Goal: Task Accomplishment & Management: Complete application form

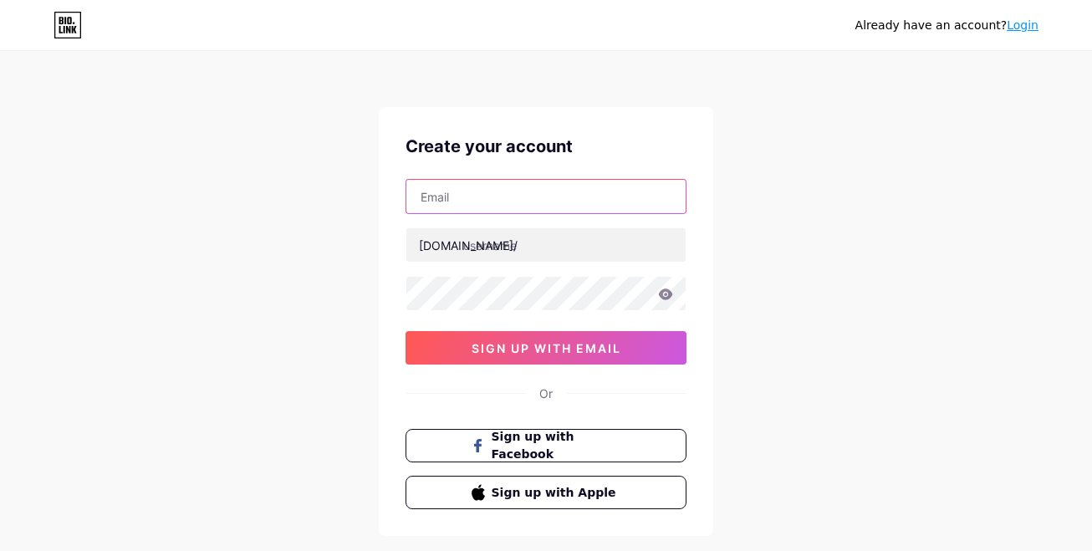
click at [485, 203] on input "text" at bounding box center [545, 196] width 279 height 33
type input "[EMAIL_ADDRESS][DOMAIN_NAME]"
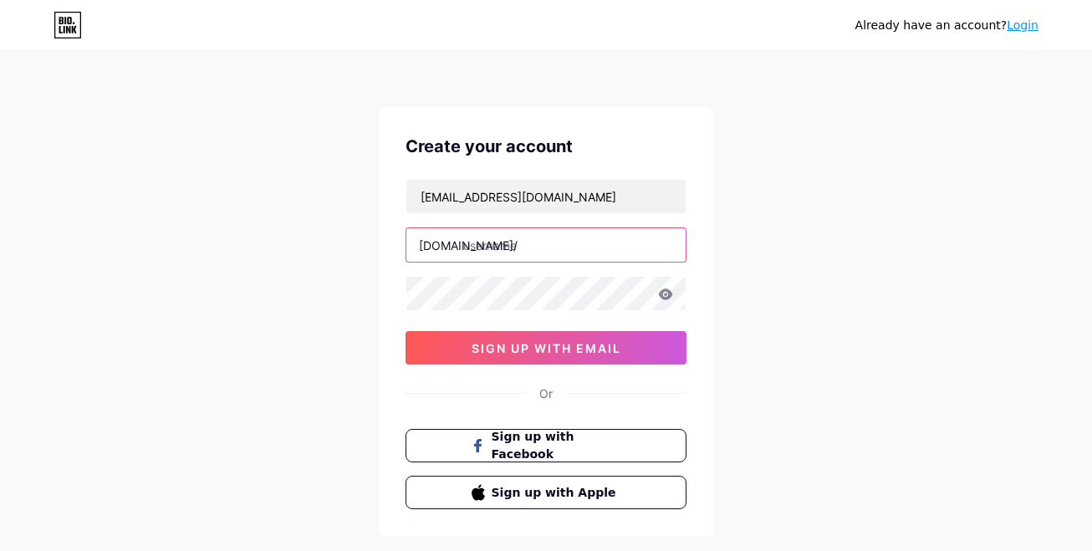
click at [521, 244] on input "text" at bounding box center [545, 244] width 279 height 33
type input "madstrau5"
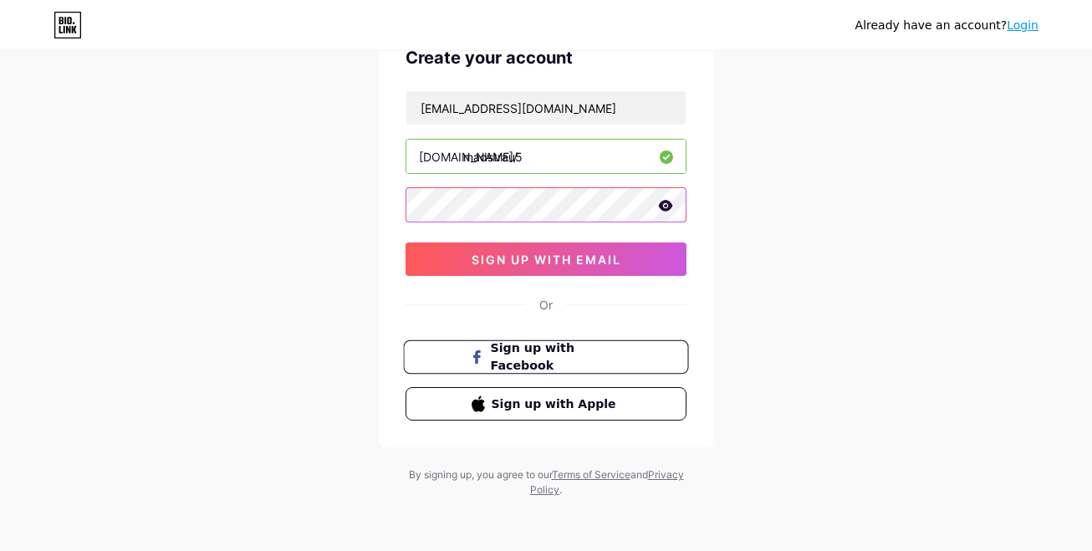
scroll to position [89, 0]
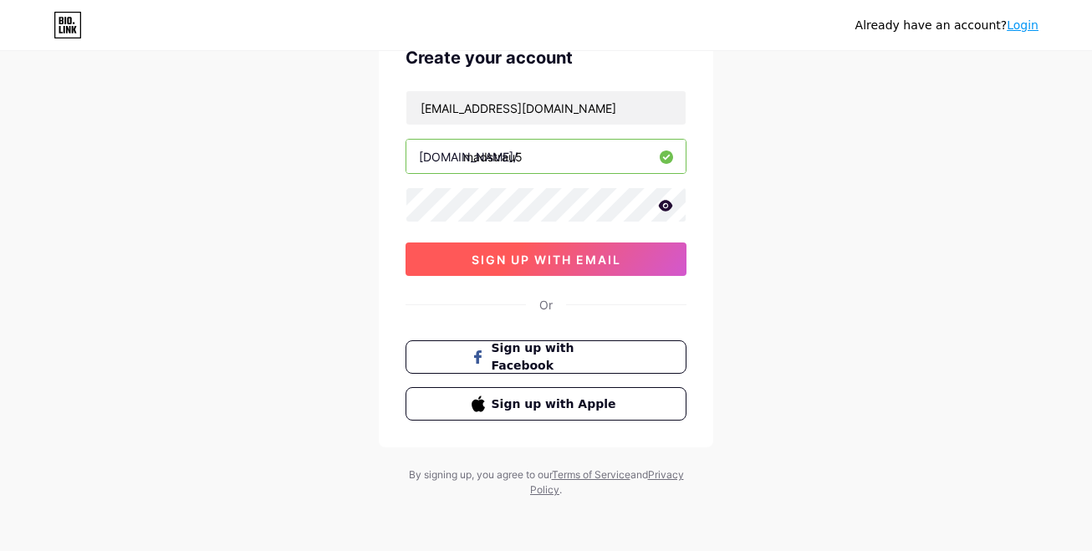
click at [591, 266] on span "sign up with email" at bounding box center [547, 260] width 150 height 14
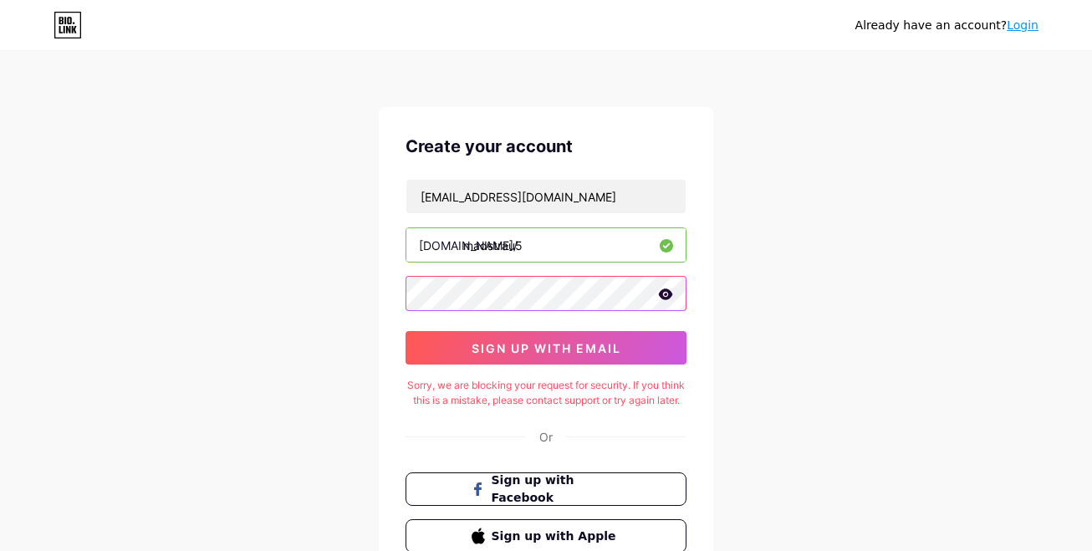
scroll to position [0, 0]
click at [666, 293] on icon at bounding box center [666, 294] width 14 height 11
click at [531, 244] on input "madstrau5" at bounding box center [545, 244] width 279 height 33
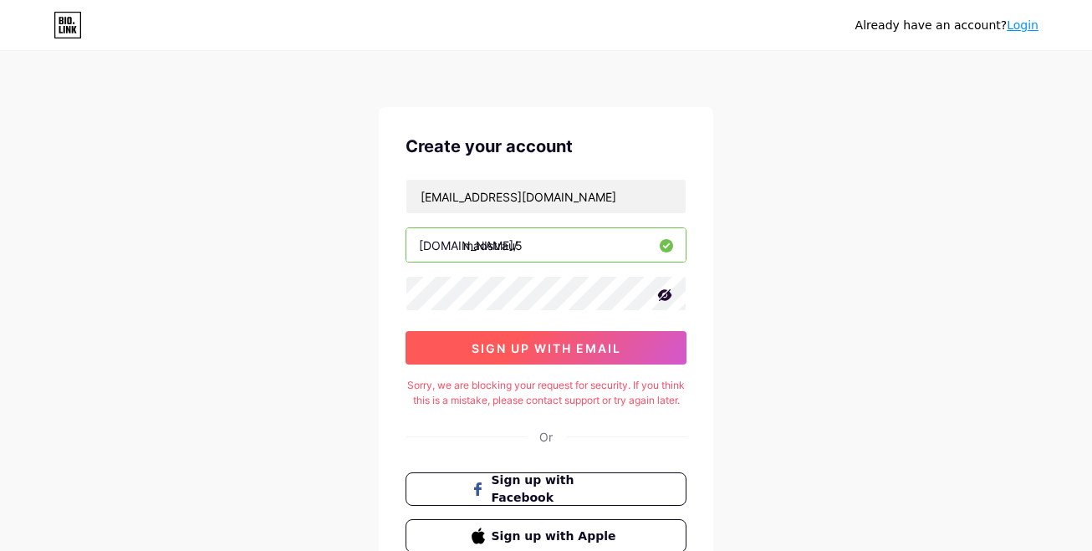
click at [514, 349] on span "sign up with email" at bounding box center [547, 348] width 150 height 14
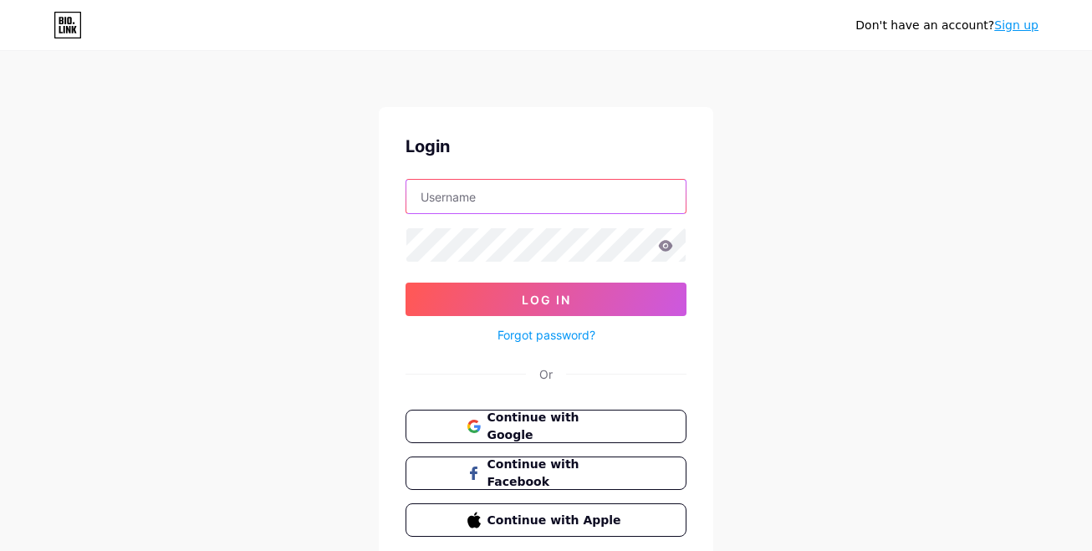
type input "[EMAIL_ADDRESS][DOMAIN_NAME]"
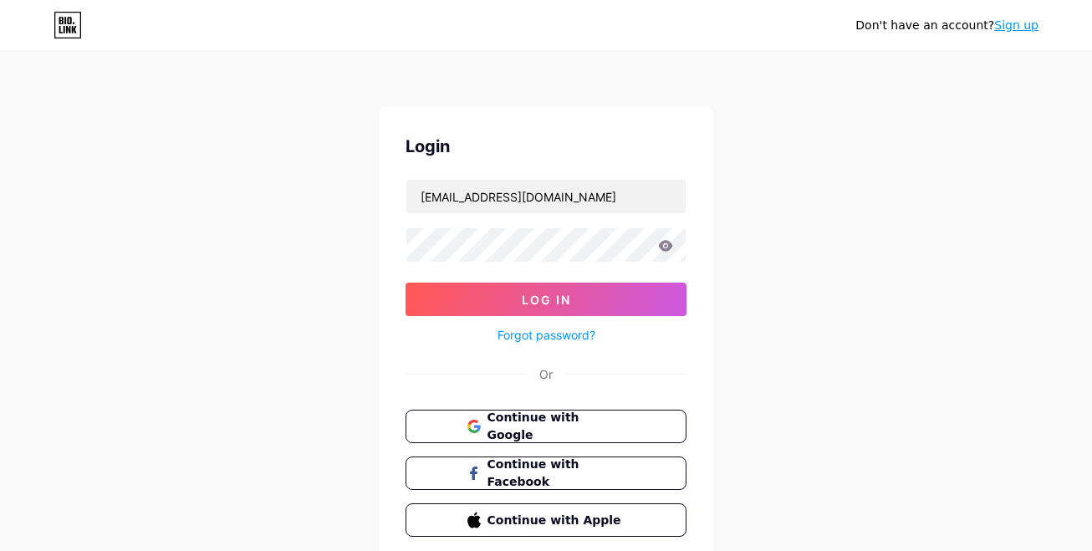
click at [1034, 23] on link "Sign up" at bounding box center [1016, 24] width 44 height 13
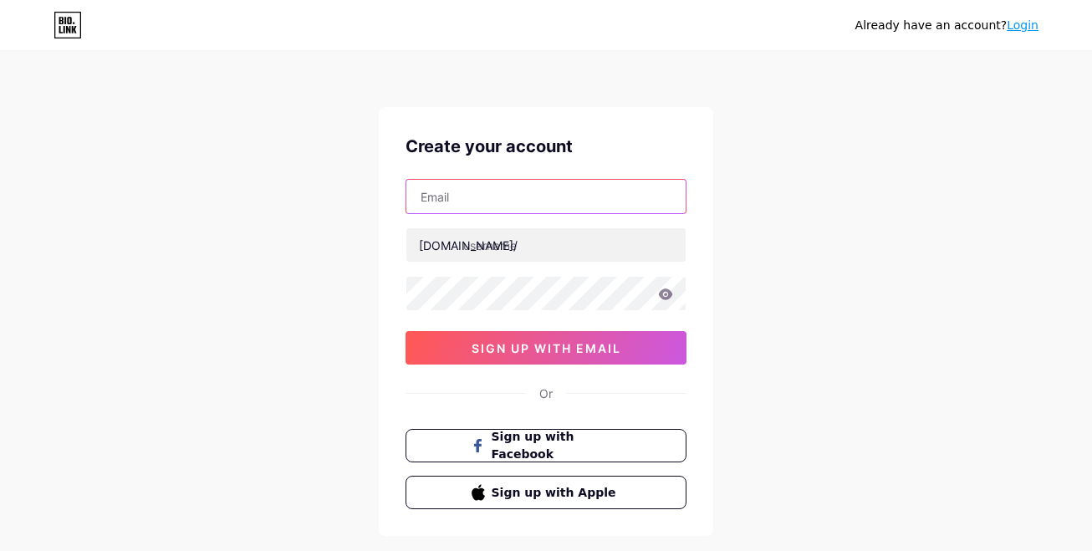
click at [549, 201] on input "text" at bounding box center [545, 196] width 279 height 33
type input "[EMAIL_ADDRESS][DOMAIN_NAME]"
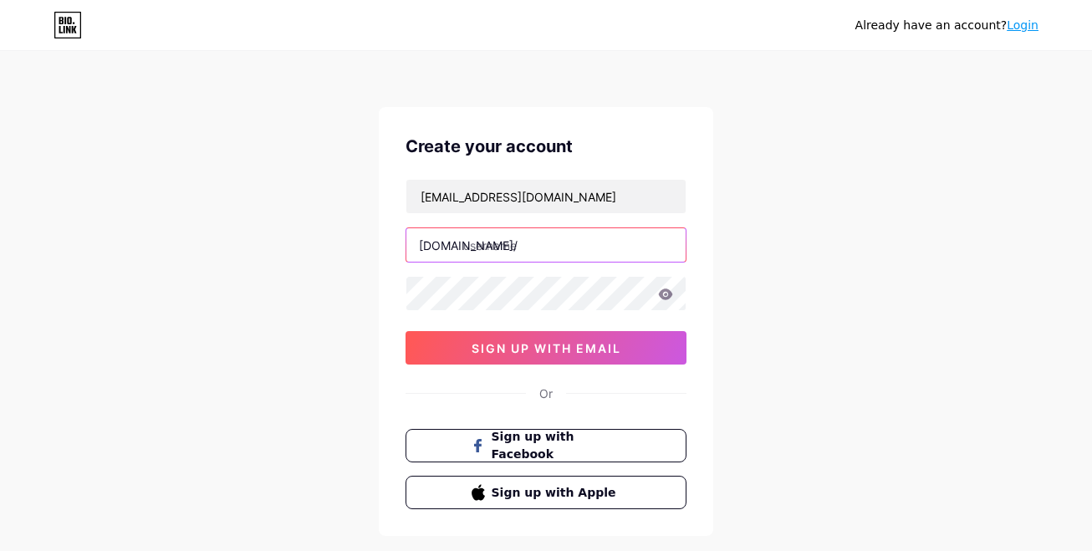
click at [518, 252] on input "text" at bounding box center [545, 244] width 279 height 33
type input "madstrau5"
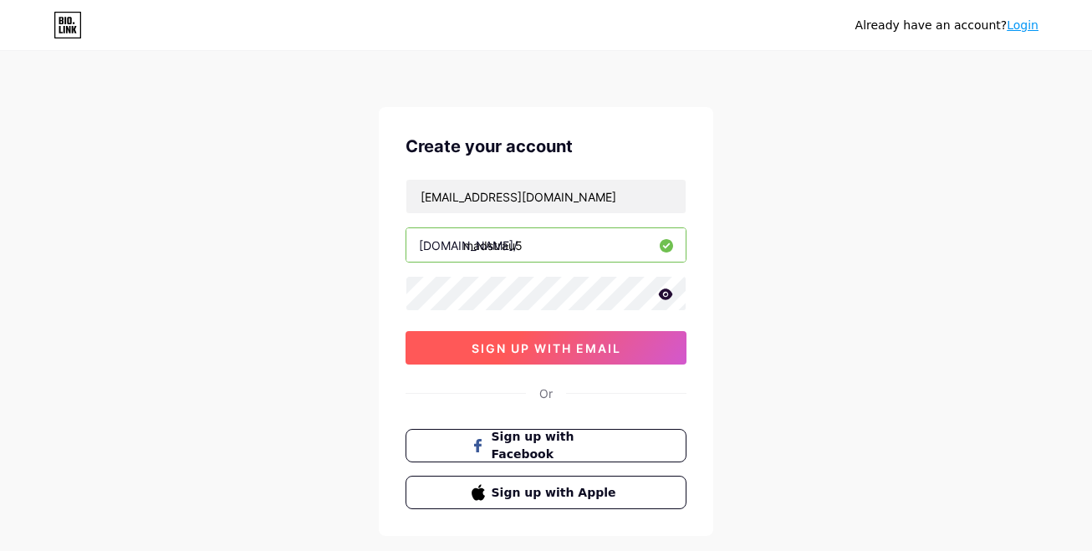
click at [549, 345] on span "sign up with email" at bounding box center [547, 348] width 150 height 14
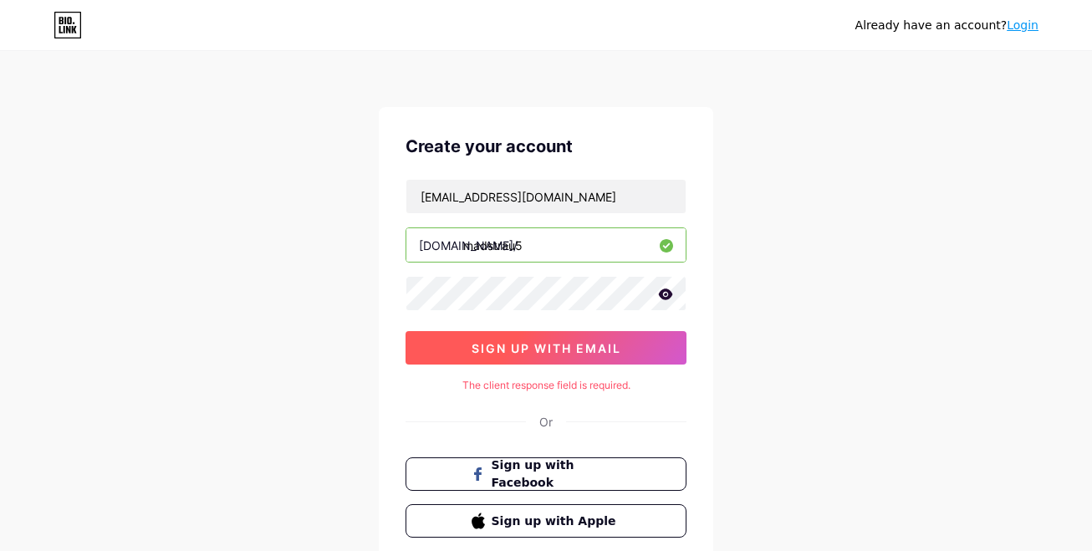
click at [560, 358] on button "sign up with email" at bounding box center [546, 347] width 281 height 33
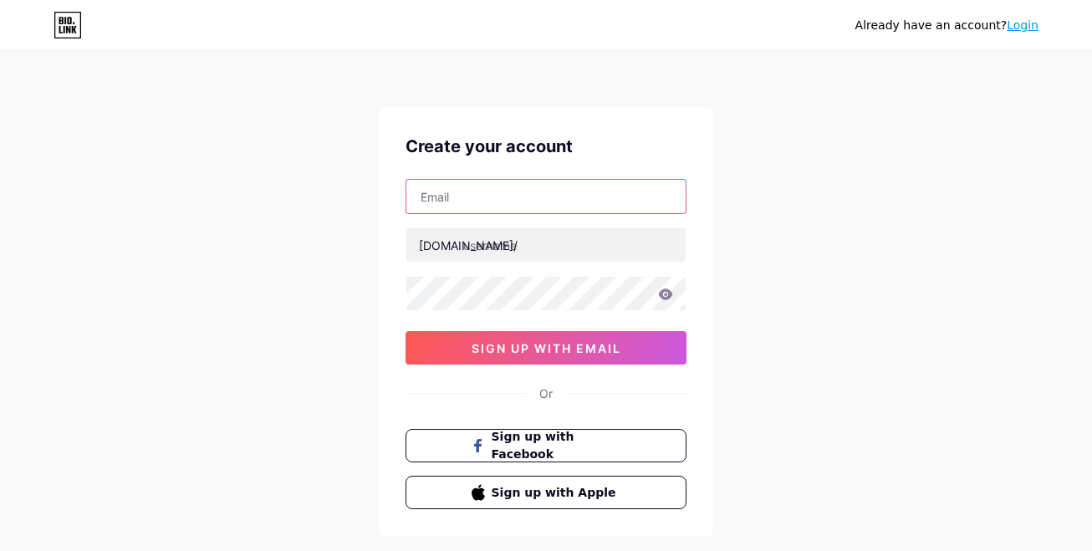
click at [583, 198] on input "text" at bounding box center [545, 196] width 279 height 33
type input "[EMAIL_ADDRESS][DOMAIN_NAME]"
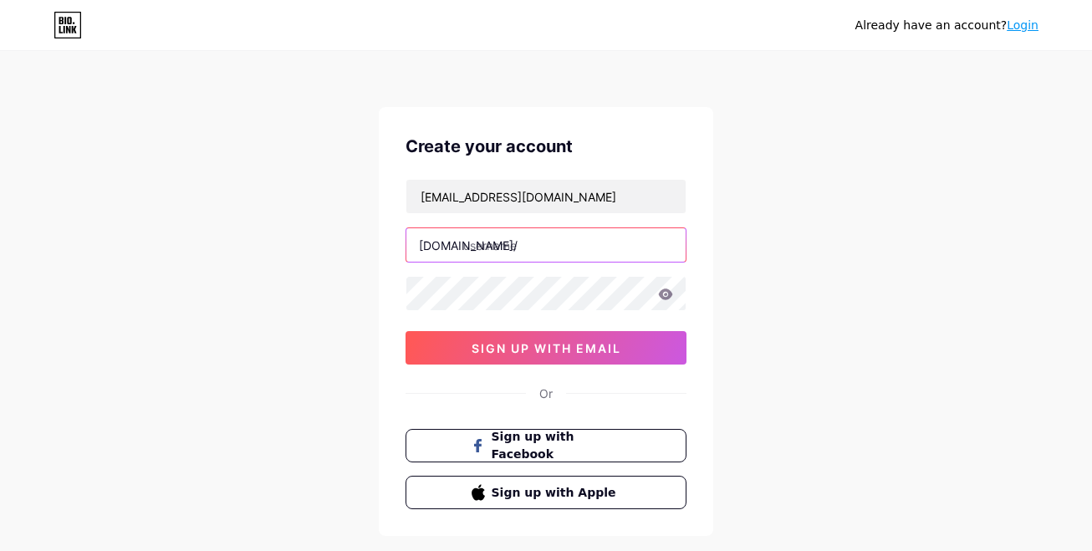
click at [525, 248] on input "text" at bounding box center [545, 244] width 279 height 33
type input "madstrau5"
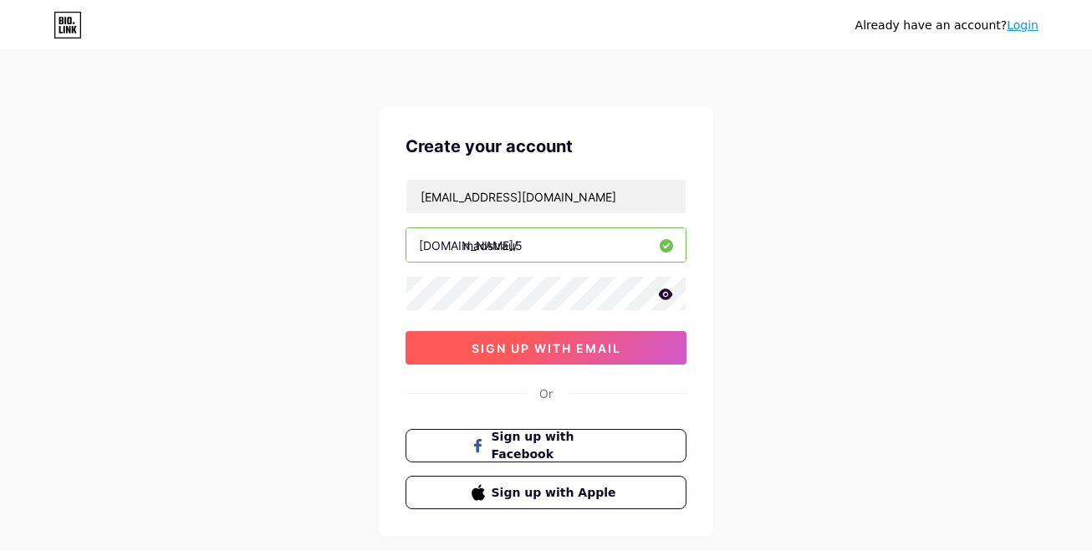
click at [514, 355] on span "sign up with email" at bounding box center [547, 348] width 150 height 14
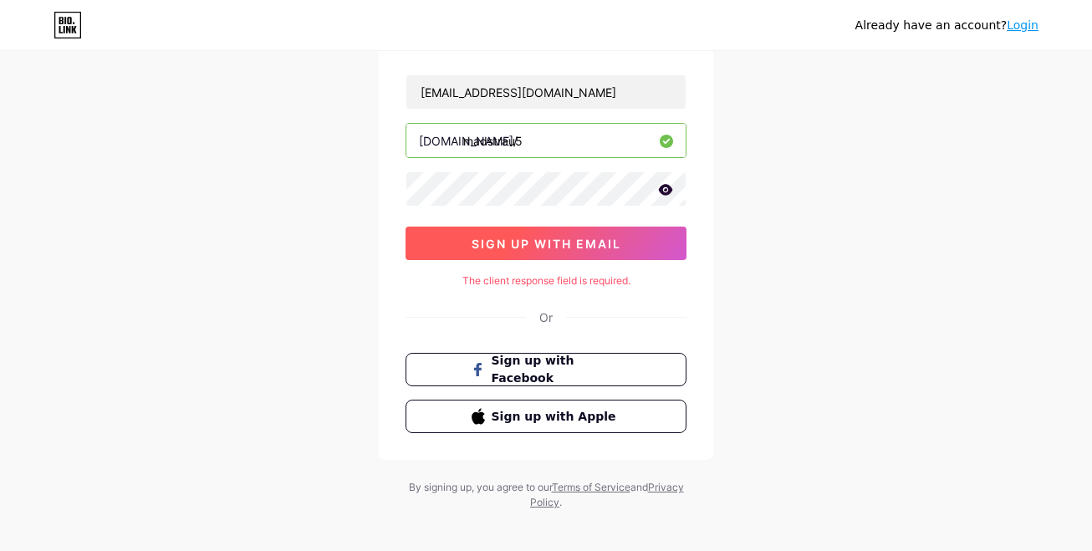
scroll to position [106, 0]
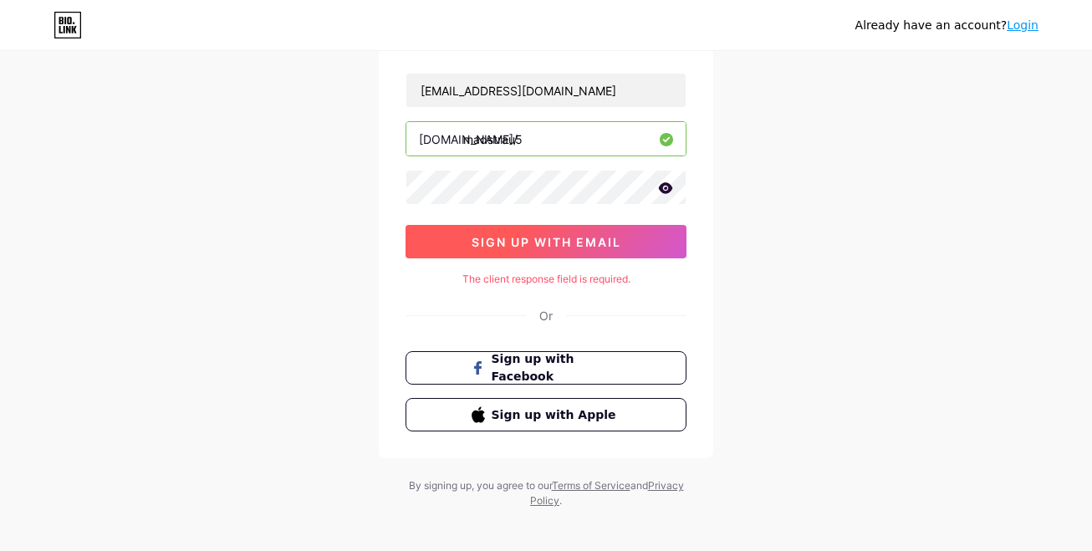
click at [550, 244] on span "sign up with email" at bounding box center [547, 242] width 150 height 14
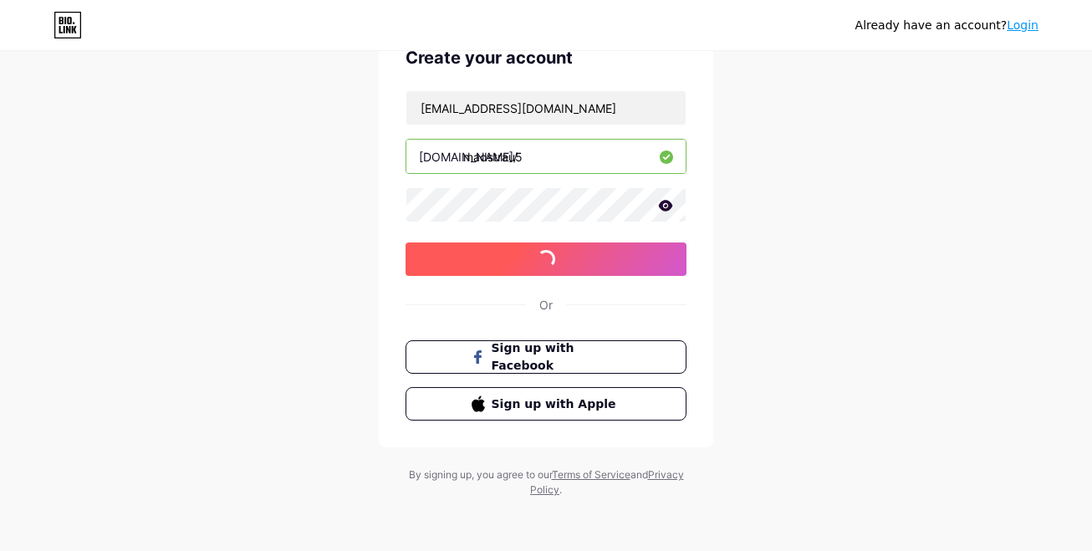
scroll to position [89, 0]
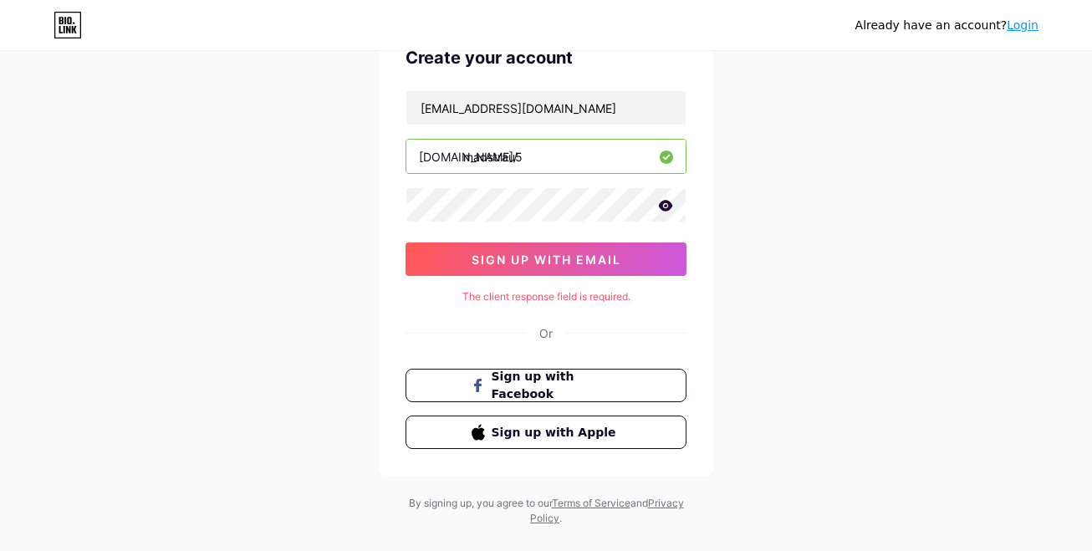
click at [575, 140] on input "madstrau5" at bounding box center [545, 156] width 279 height 33
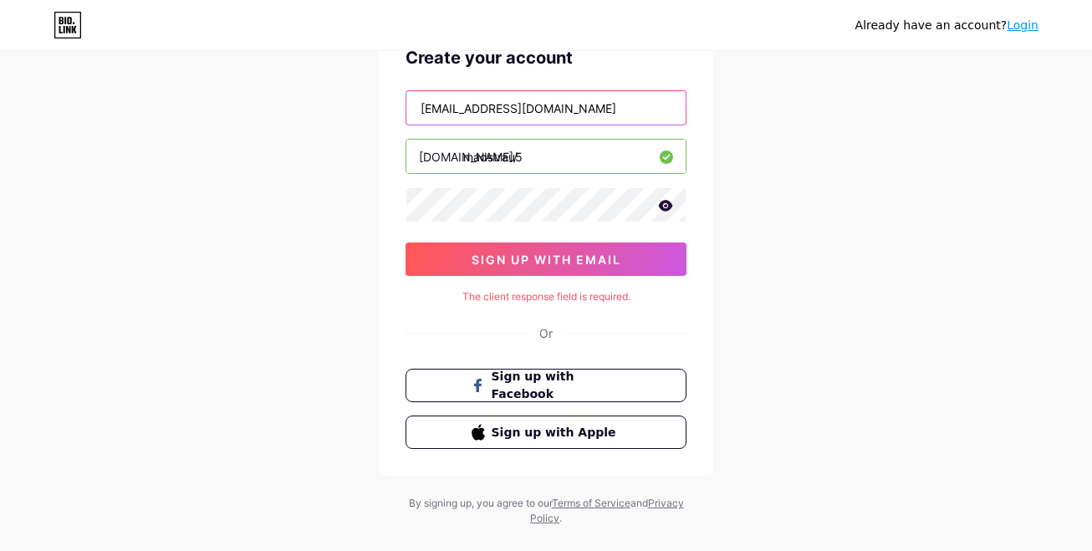
click at [585, 109] on input "[EMAIL_ADDRESS][DOMAIN_NAME]" at bounding box center [545, 107] width 279 height 33
drag, startPoint x: 585, startPoint y: 109, endPoint x: 398, endPoint y: 105, distance: 187.4
click at [398, 105] on div "Create your account madhughesmv@gmail.com bio.link/ madstrau5 sign up with emai…" at bounding box center [546, 246] width 335 height 457
type input "[EMAIL_ADDRESS][DOMAIN_NAME]"
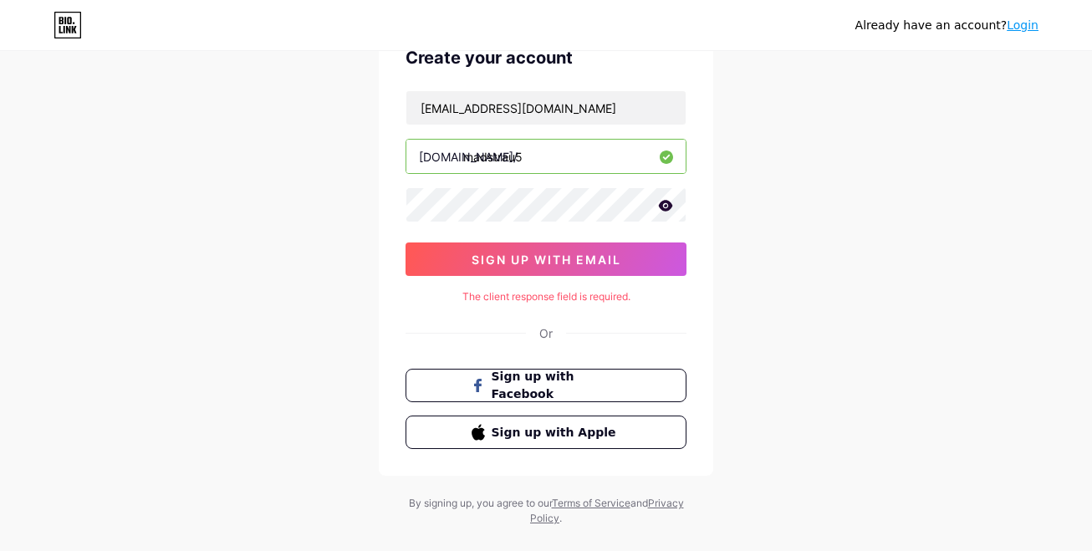
click at [575, 161] on input "madstrau5" at bounding box center [545, 156] width 279 height 33
click at [529, 266] on span "sign up with email" at bounding box center [547, 260] width 150 height 14
click at [575, 297] on div "The client response field is required." at bounding box center [546, 296] width 281 height 15
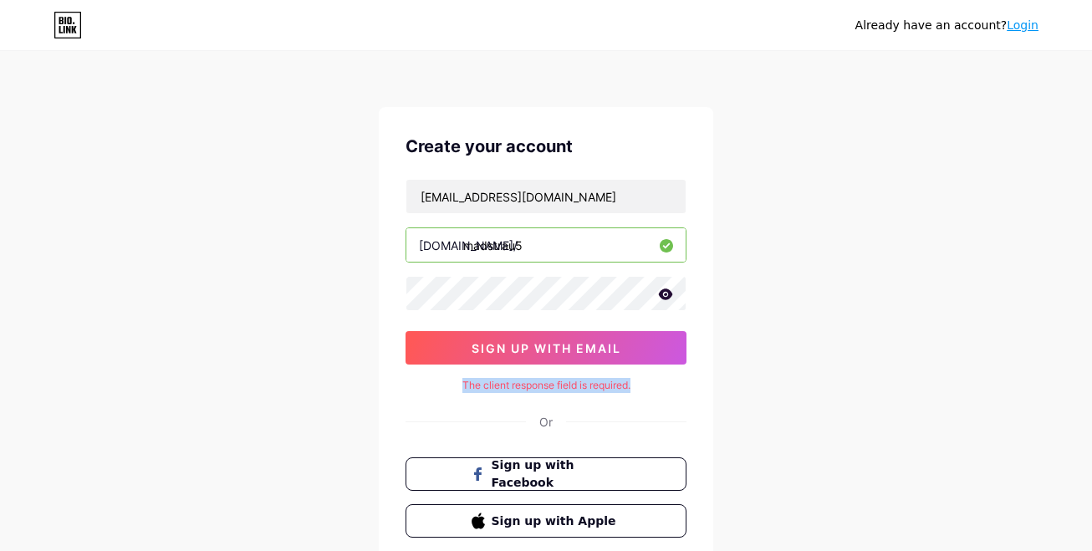
scroll to position [0, 0]
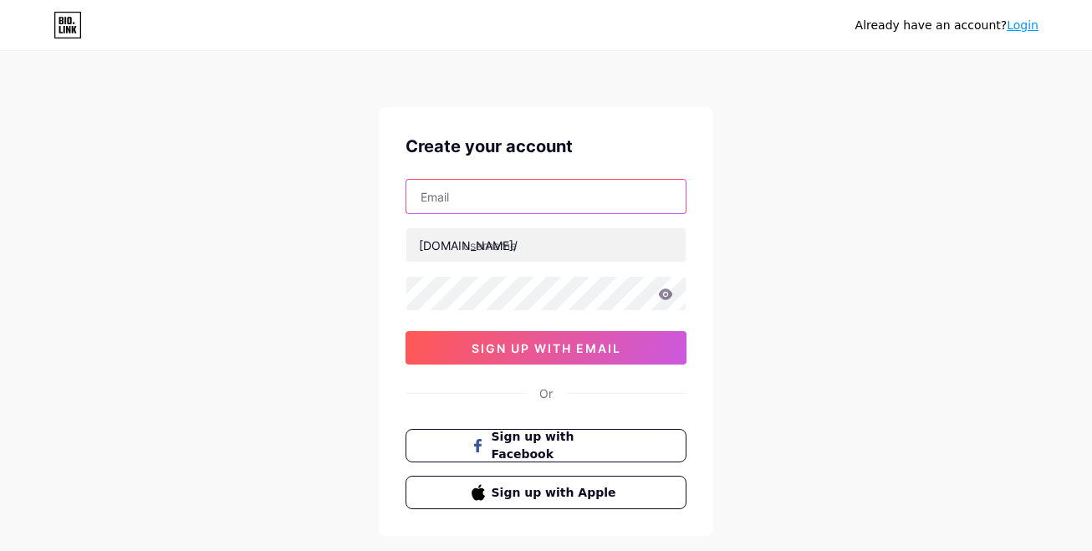
click at [569, 207] on input "text" at bounding box center [545, 196] width 279 height 33
type input "[EMAIL_ADDRESS][DOMAIN_NAME]"
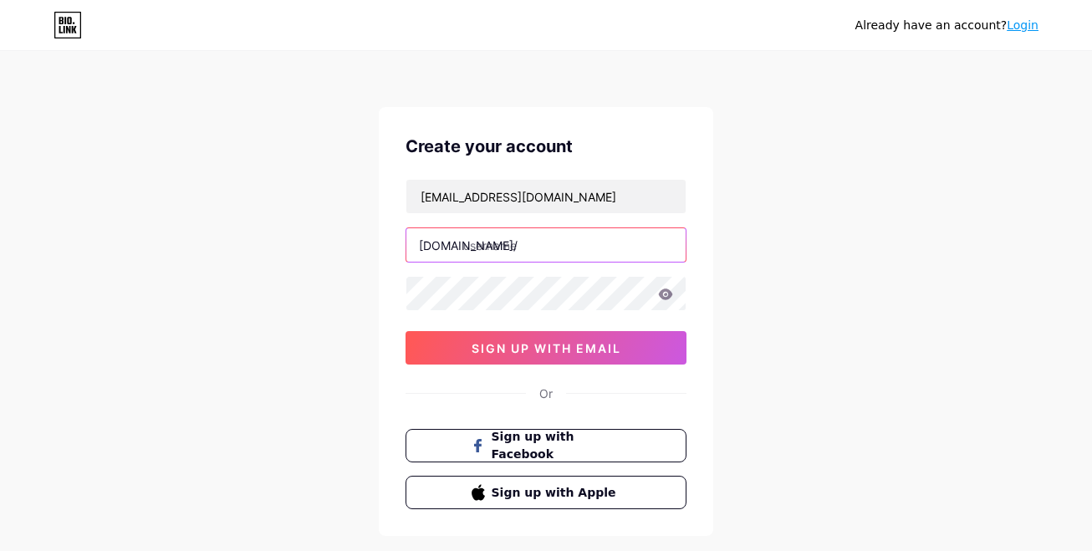
click at [514, 251] on input "text" at bounding box center [545, 244] width 279 height 33
type input "madstrau5"
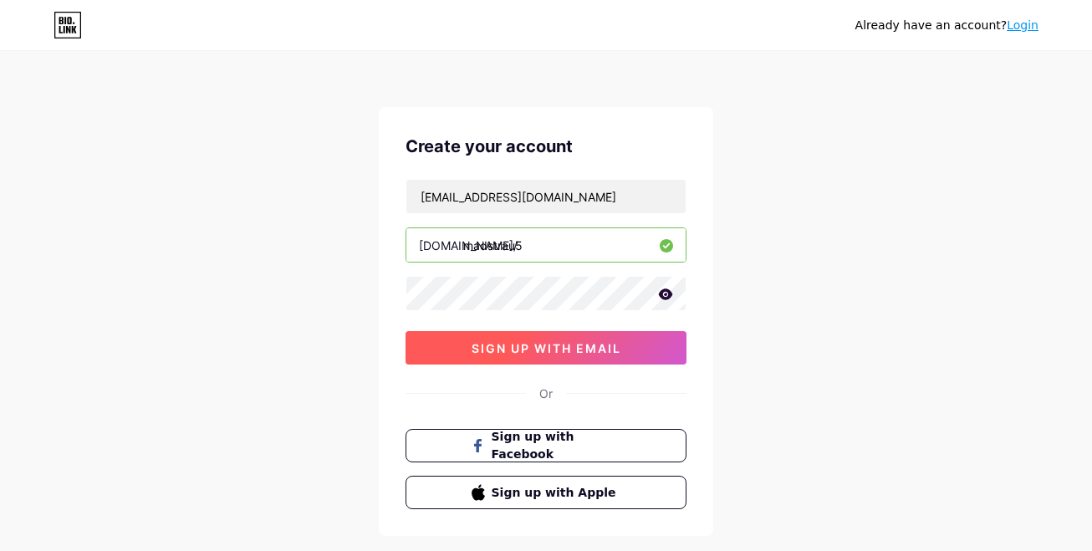
click at [505, 340] on button "sign up with email" at bounding box center [546, 347] width 281 height 33
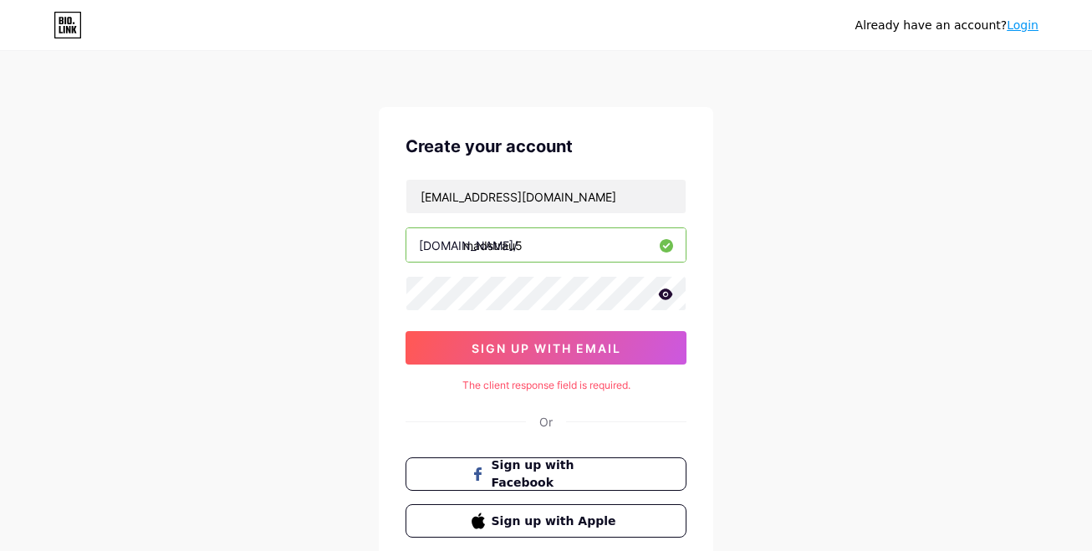
click at [667, 290] on icon at bounding box center [666, 294] width 14 height 11
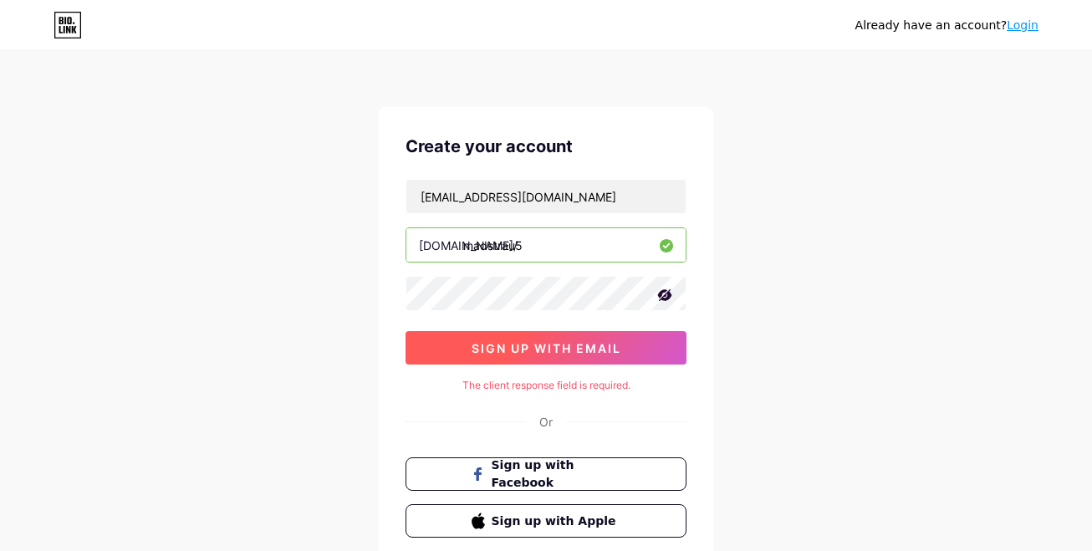
click at [618, 346] on span "sign up with email" at bounding box center [547, 348] width 150 height 14
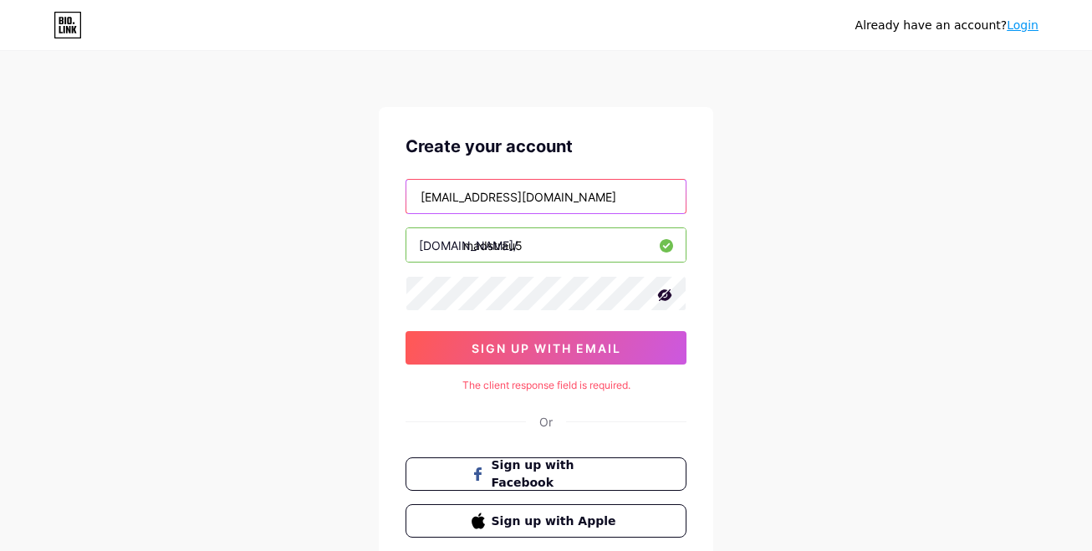
click at [590, 205] on input "[EMAIL_ADDRESS][DOMAIN_NAME]" at bounding box center [545, 196] width 279 height 33
